Goal: Obtain resource: Obtain resource

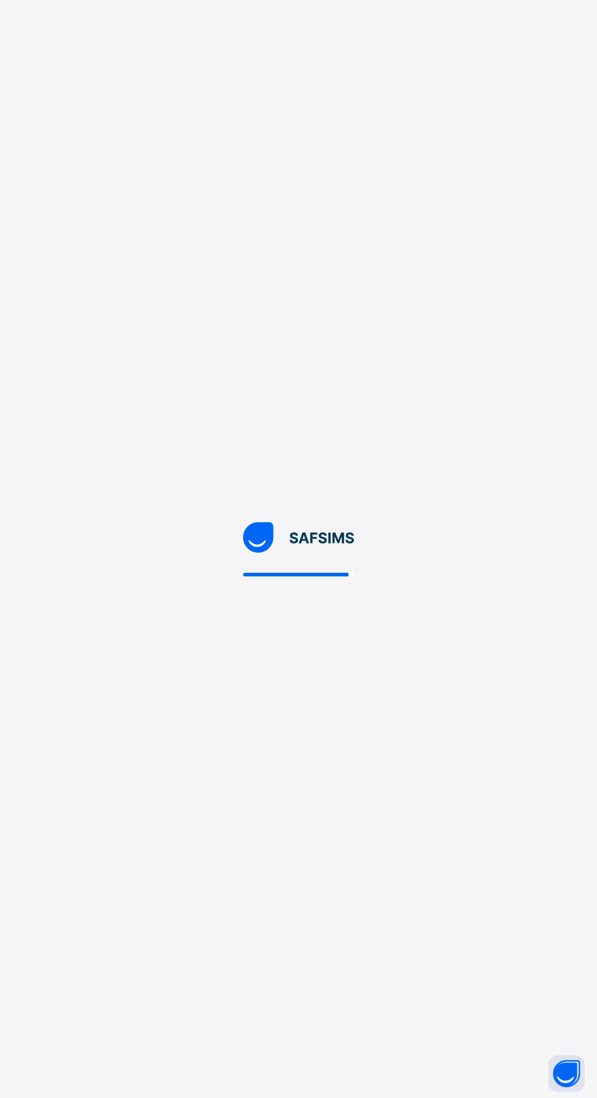
click at [321, 553] on img at bounding box center [299, 537] width 112 height 30
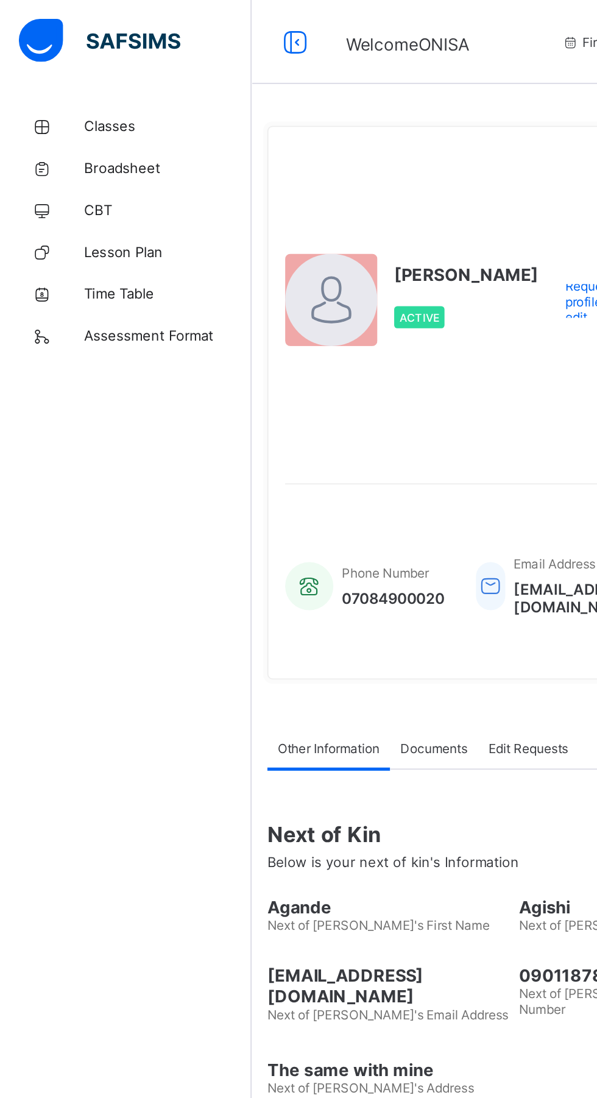
click at [62, 155] on link "Lesson Plan" at bounding box center [73, 146] width 146 height 24
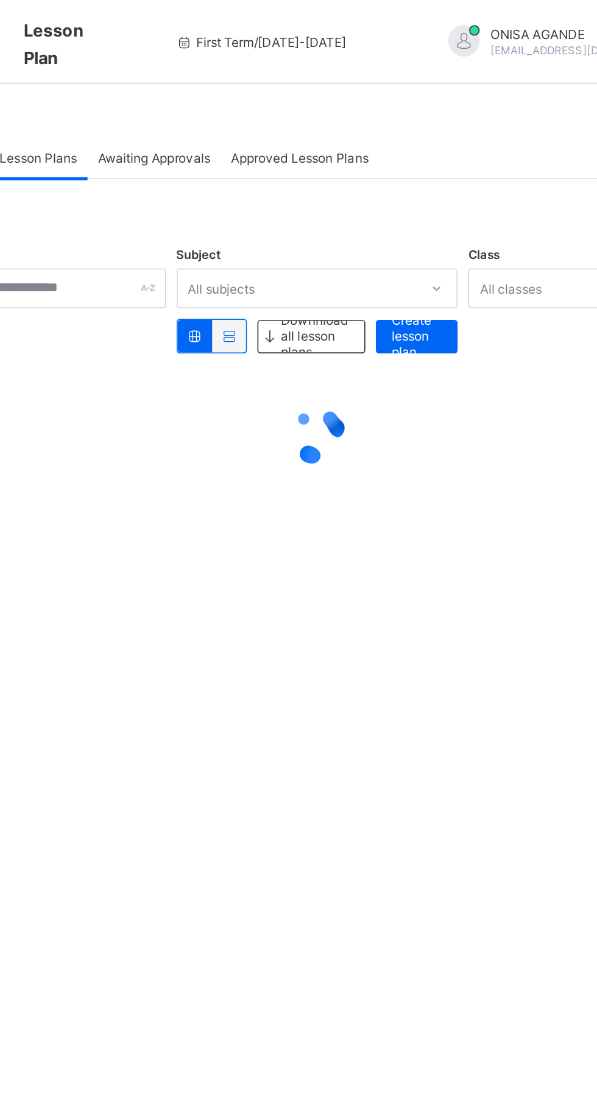
click at [406, 410] on div "My Lesson Plans Awaiting Approvals Approved Lesson Plans My Lesson Plans More O…" at bounding box center [371, 549] width 451 height 1098
click at [443, 451] on div "My Lesson Plans Awaiting Approvals Approved Lesson Plans My Lesson Plans More O…" at bounding box center [371, 549] width 451 height 1098
click at [363, 196] on span "Downnload all lesson plans" at bounding box center [370, 195] width 40 height 27
click at [321, 195] on icon at bounding box center [321, 195] width 10 height 9
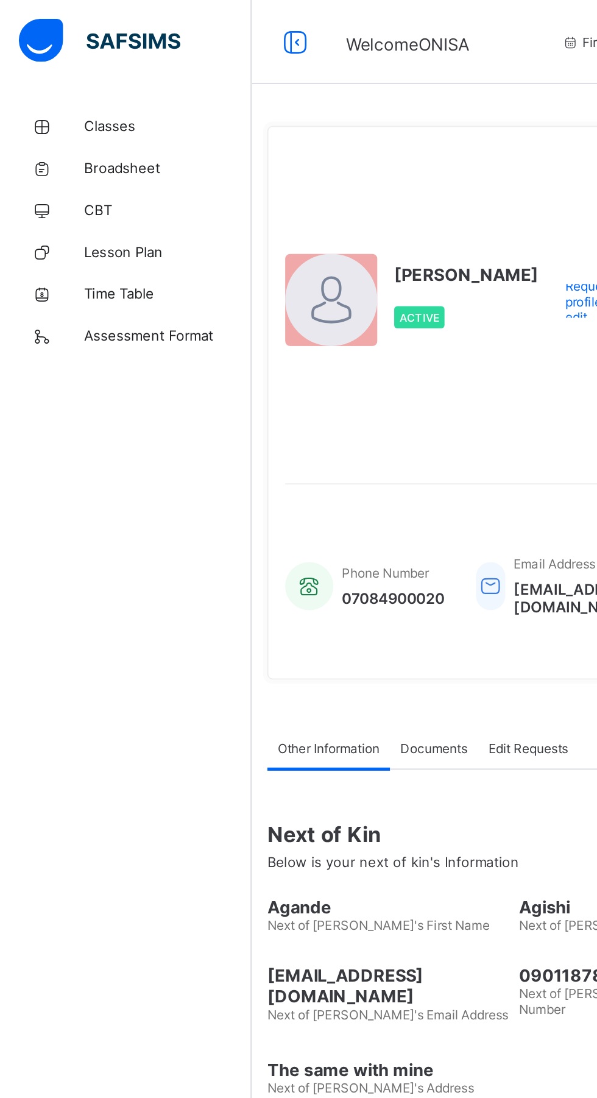
click at [99, 144] on span "Lesson Plan" at bounding box center [98, 146] width 98 height 10
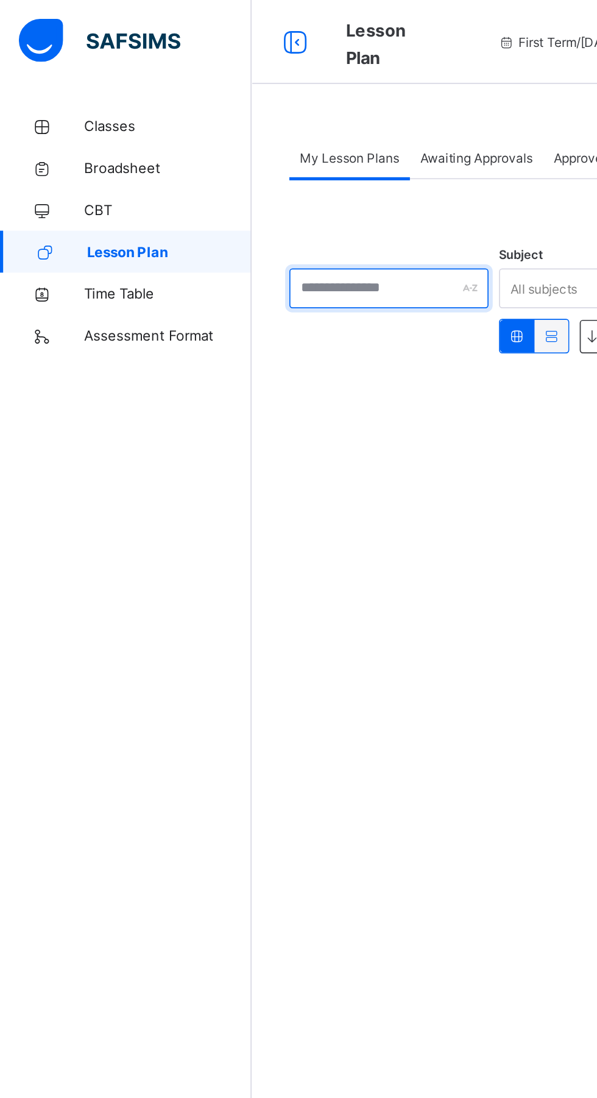
click at [272, 166] on div at bounding box center [226, 167] width 116 height 23
click at [272, 168] on div at bounding box center [226, 167] width 116 height 23
